Goal: Task Accomplishment & Management: Manage account settings

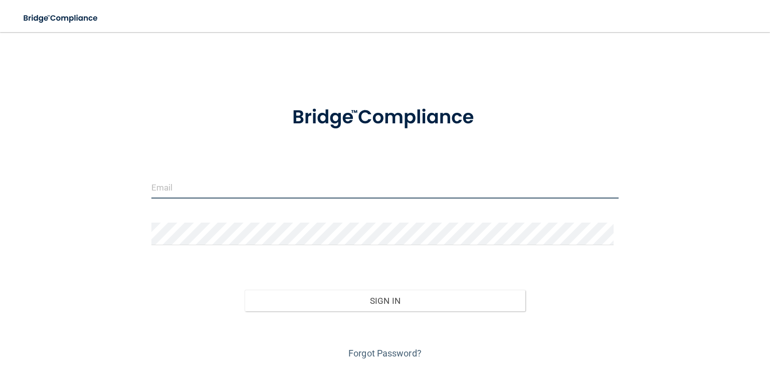
click at [207, 189] on input "email" at bounding box center [385, 187] width 468 height 23
click at [237, 194] on input "email" at bounding box center [385, 187] width 468 height 23
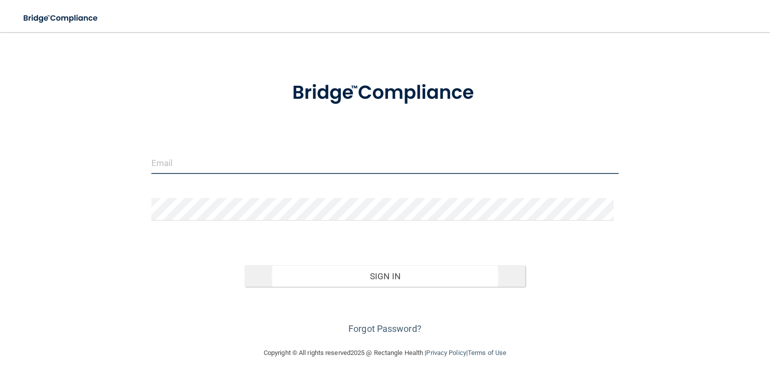
scroll to position [35, 0]
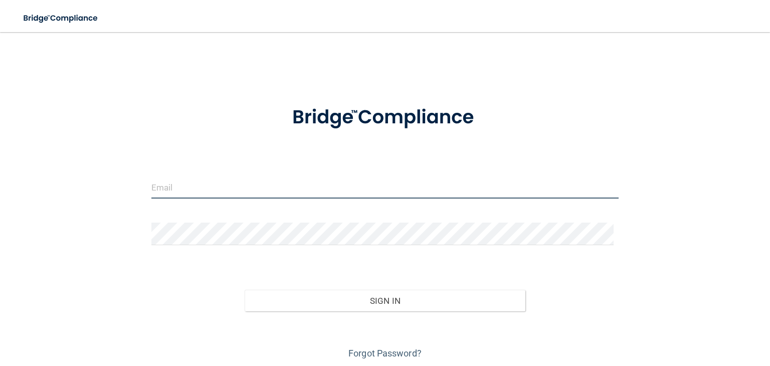
click at [194, 182] on input "email" at bounding box center [385, 187] width 468 height 23
type input "[EMAIL_ADDRESS][DOMAIN_NAME]"
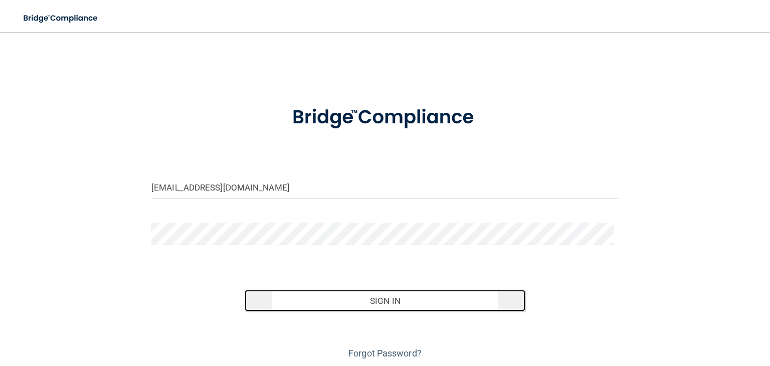
click at [403, 291] on button "Sign In" at bounding box center [385, 301] width 280 height 22
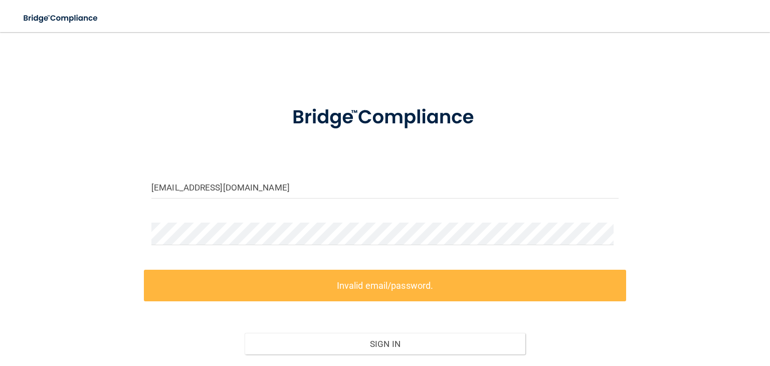
click at [333, 170] on form "[EMAIL_ADDRESS][DOMAIN_NAME] Invalid email/password. You don't have permission …" at bounding box center [385, 248] width 468 height 313
click at [375, 293] on label "Invalid email/password." at bounding box center [385, 286] width 483 height 32
click at [371, 288] on label "Invalid email/password." at bounding box center [385, 286] width 483 height 32
click at [234, 281] on label "Invalid email/password." at bounding box center [385, 286] width 483 height 32
click at [470, 279] on label "Invalid email/password." at bounding box center [385, 286] width 483 height 32
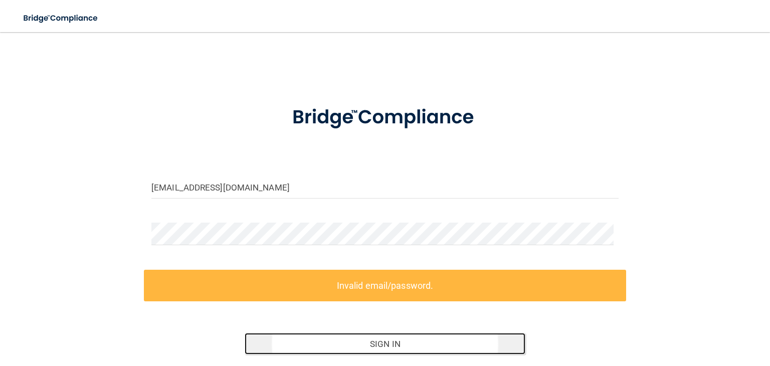
click at [392, 338] on button "Sign In" at bounding box center [385, 344] width 280 height 22
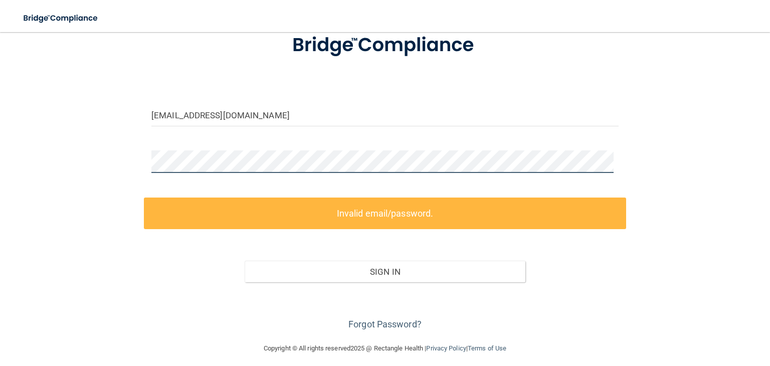
scroll to position [78, 0]
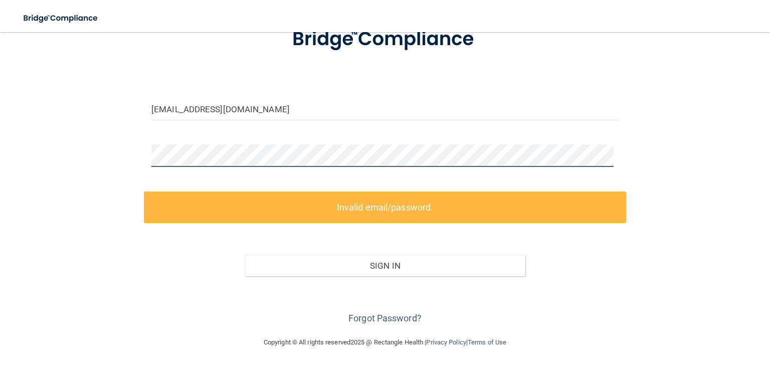
click at [127, 163] on div "[EMAIL_ADDRESS][DOMAIN_NAME] Invalid email/password. You don't have permission …" at bounding box center [385, 145] width 730 height 363
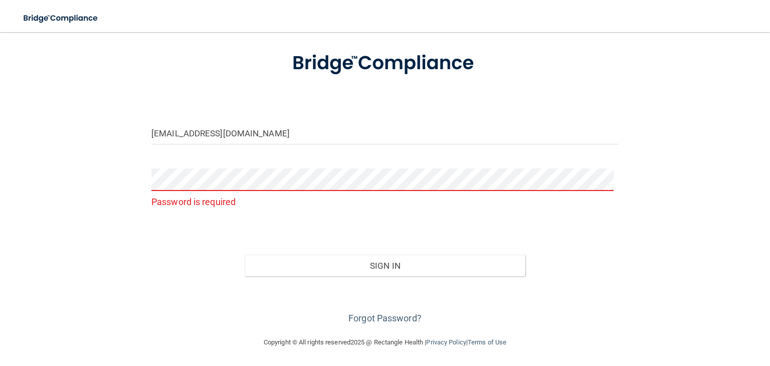
scroll to position [35, 0]
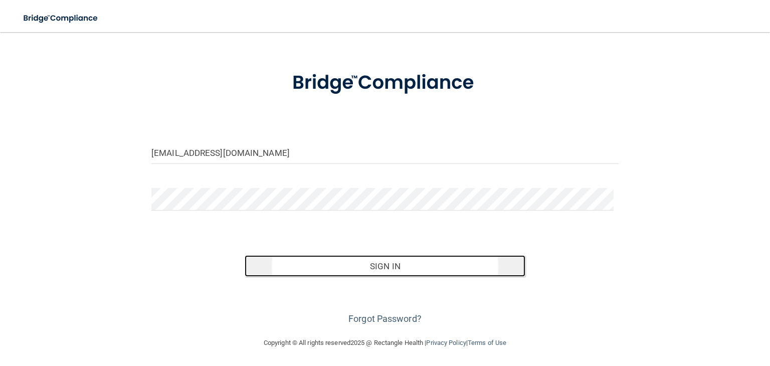
click at [448, 258] on button "Sign In" at bounding box center [385, 266] width 280 height 22
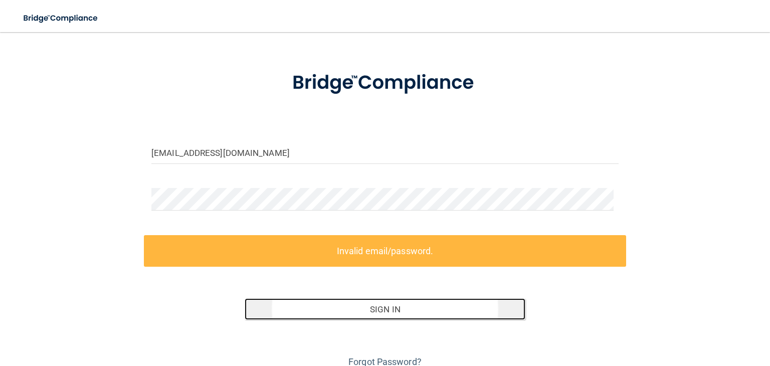
click at [346, 309] on button "Sign In" at bounding box center [385, 309] width 280 height 22
click at [369, 311] on button "Sign In" at bounding box center [385, 309] width 280 height 22
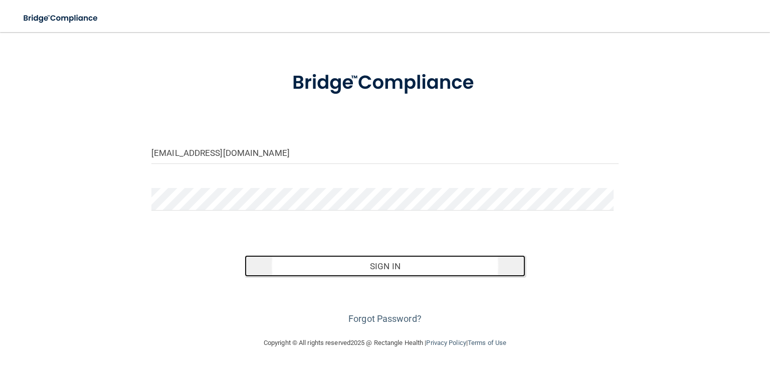
click at [387, 270] on button "Sign In" at bounding box center [385, 266] width 280 height 22
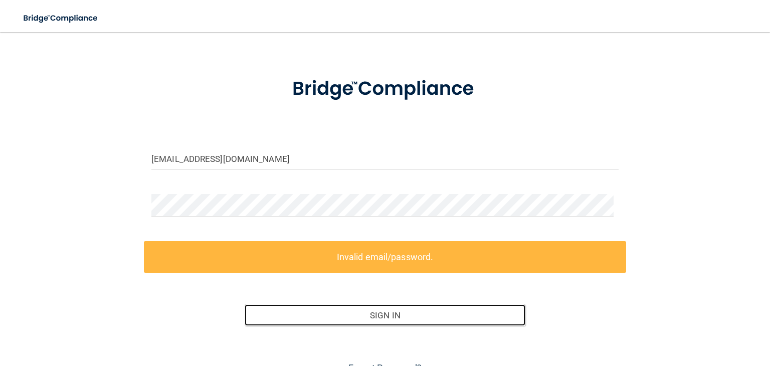
scroll to position [0, 0]
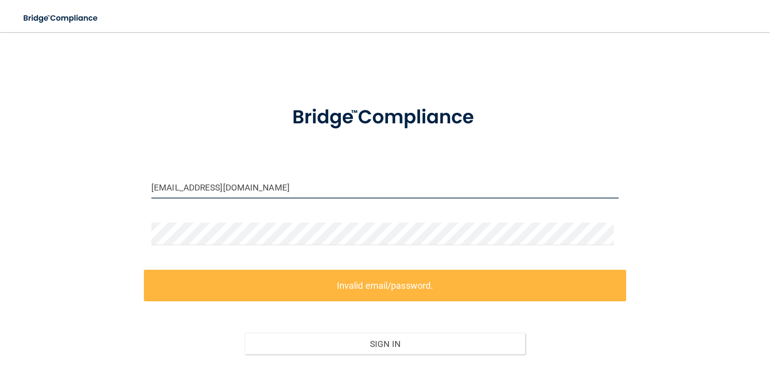
drag, startPoint x: 301, startPoint y: 190, endPoint x: 223, endPoint y: 221, distance: 84.0
click at [132, 207] on div "[EMAIL_ADDRESS][DOMAIN_NAME] Invalid email/password. You don't have permission …" at bounding box center [385, 223] width 730 height 363
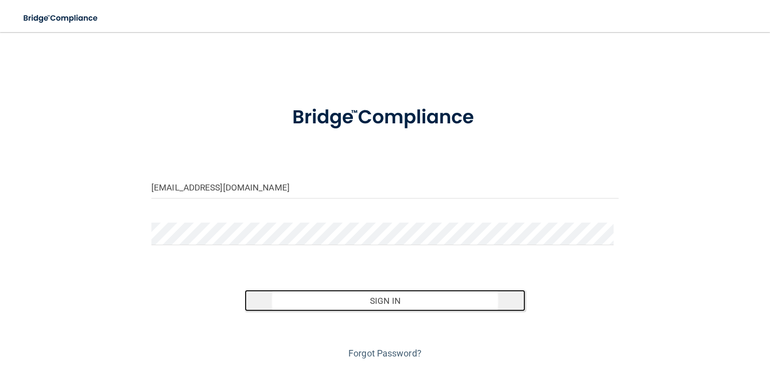
click at [393, 297] on button "Sign In" at bounding box center [385, 301] width 280 height 22
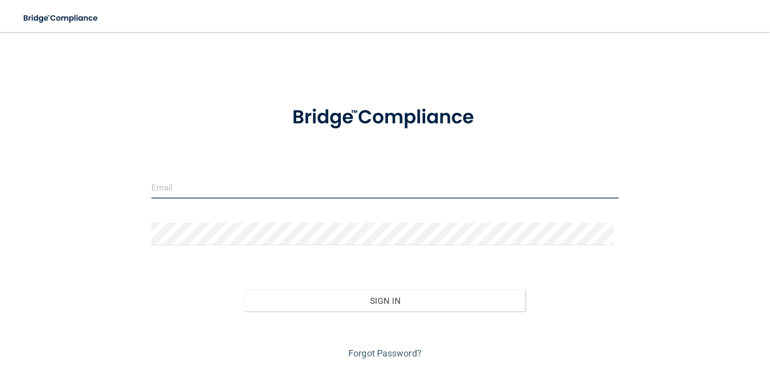
click at [273, 177] on input "email" at bounding box center [385, 187] width 468 height 23
type input "[EMAIL_ADDRESS][DOMAIN_NAME]"
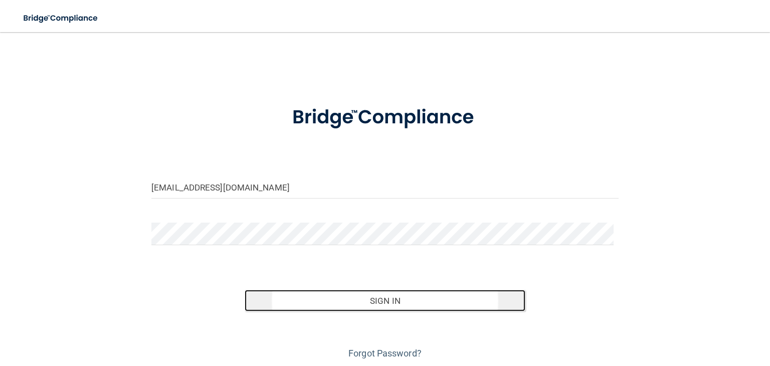
drag, startPoint x: 345, startPoint y: 290, endPoint x: 347, endPoint y: 285, distance: 5.6
click at [345, 290] on button "Sign In" at bounding box center [385, 301] width 280 height 22
click at [434, 307] on button "Sign In" at bounding box center [385, 301] width 280 height 22
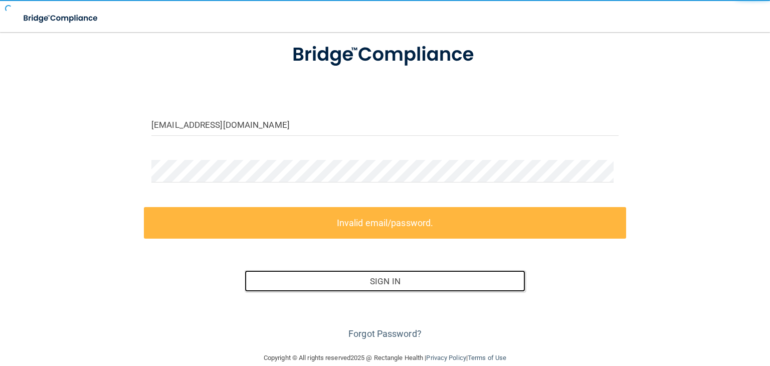
scroll to position [78, 0]
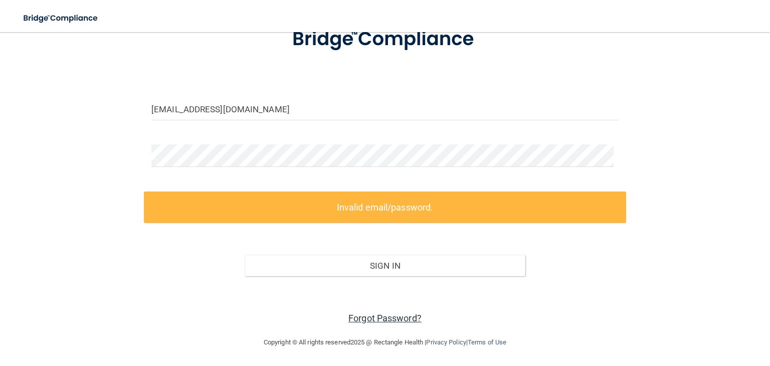
click at [385, 320] on link "Forgot Password?" at bounding box center [385, 318] width 73 height 11
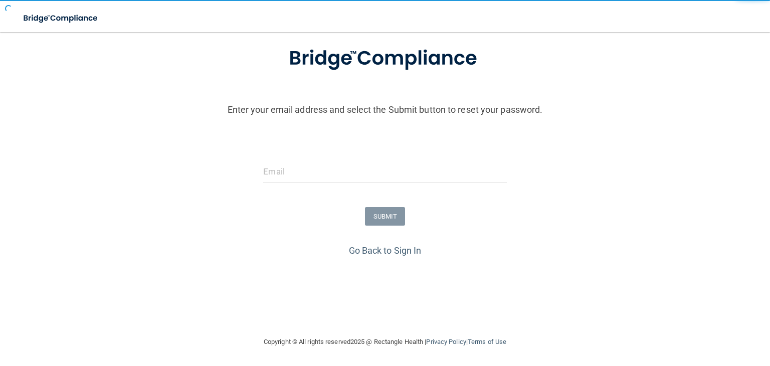
scroll to position [60, 0]
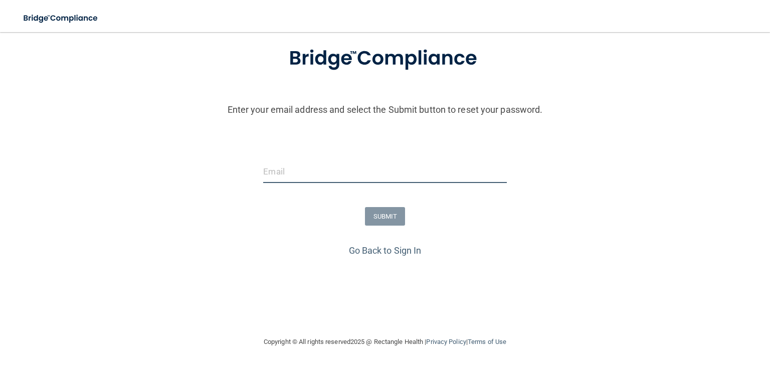
click at [288, 173] on input "email" at bounding box center [384, 172] width 243 height 23
type input "[EMAIL_ADDRESS][DOMAIN_NAME]"
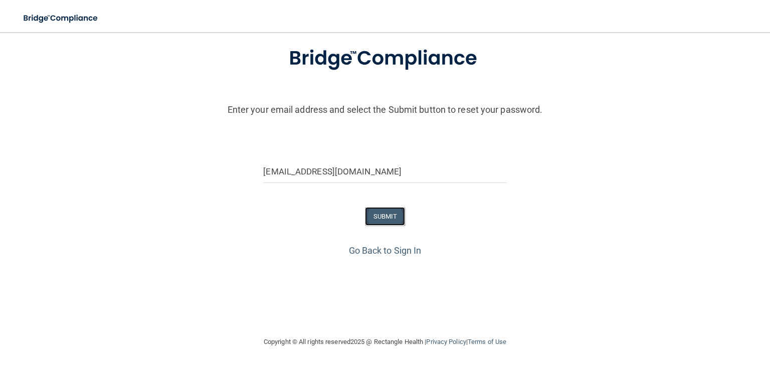
click at [365, 212] on button "SUBMIT" at bounding box center [385, 216] width 41 height 19
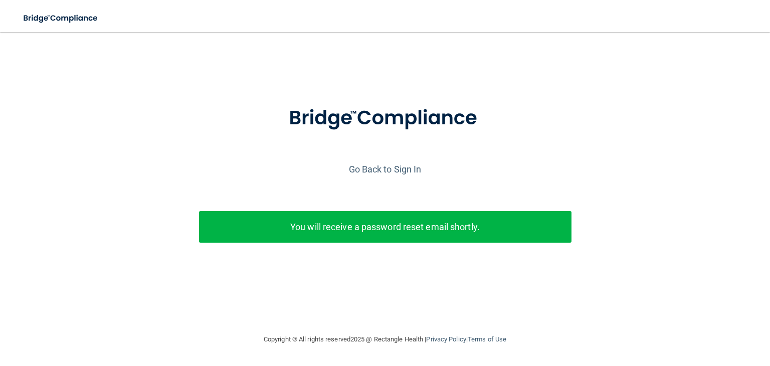
click at [390, 223] on p "You will receive a password reset email shortly." at bounding box center [386, 227] width 358 height 17
drag, startPoint x: 375, startPoint y: 163, endPoint x: 377, endPoint y: 169, distance: 5.9
click at [376, 165] on div "Go Back to Sign In" at bounding box center [384, 169] width 775 height 17
click at [378, 172] on link "Go Back to Sign In" at bounding box center [385, 169] width 73 height 11
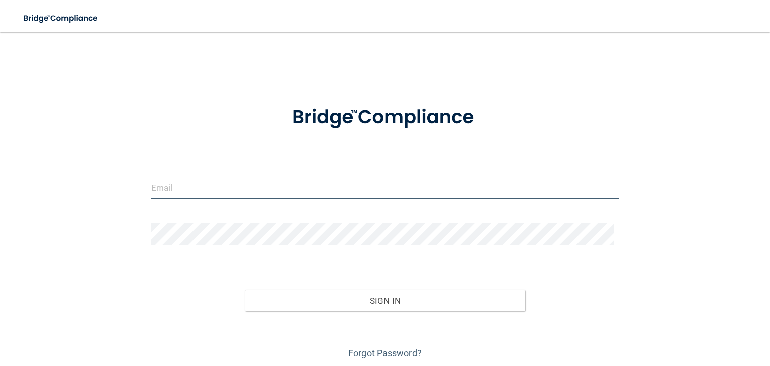
click at [187, 186] on input "email" at bounding box center [385, 187] width 468 height 23
type input "[EMAIL_ADDRESS][DOMAIN_NAME]"
